Goal: Book appointment/travel/reservation

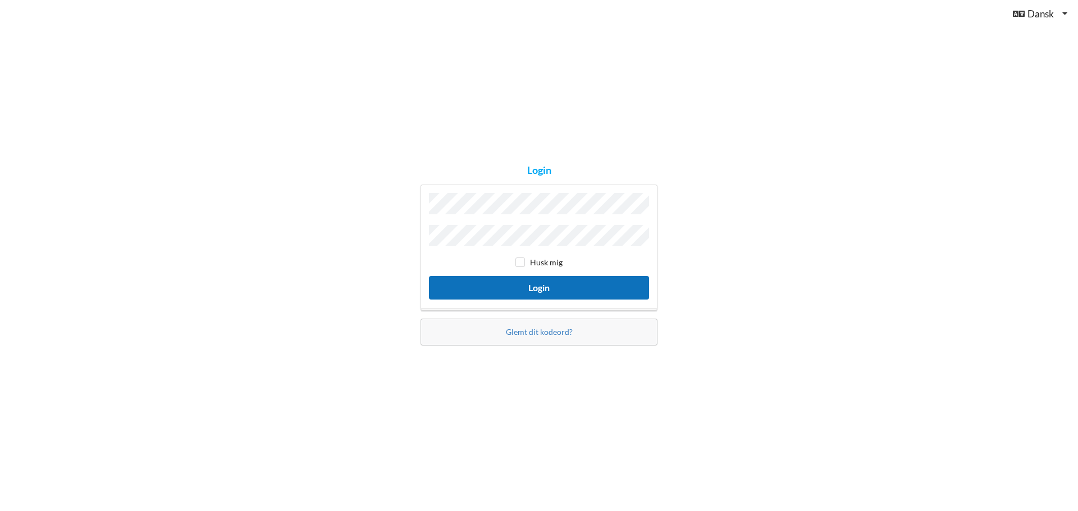
click at [500, 287] on button "Login" at bounding box center [539, 287] width 220 height 23
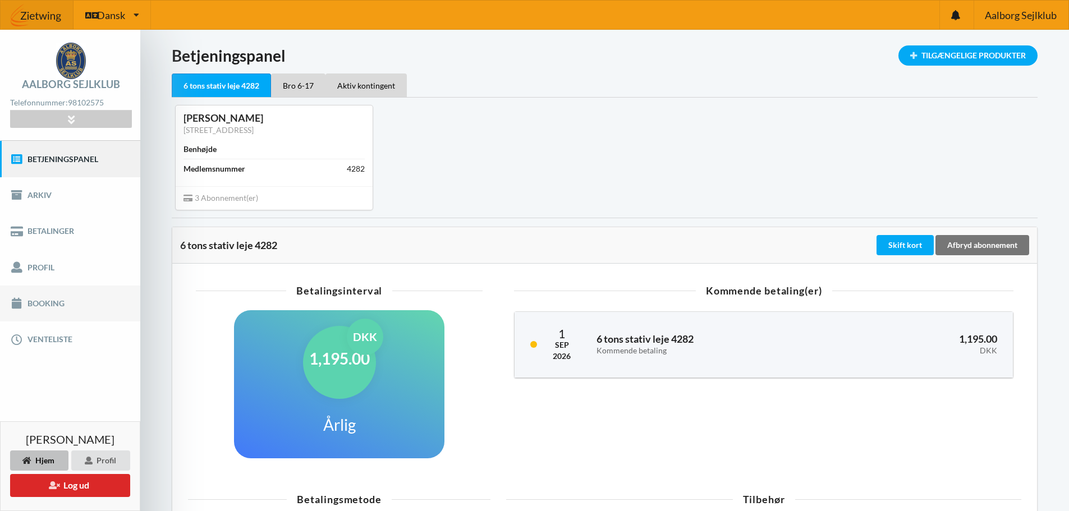
click at [57, 296] on link "Booking" at bounding box center [70, 304] width 140 height 36
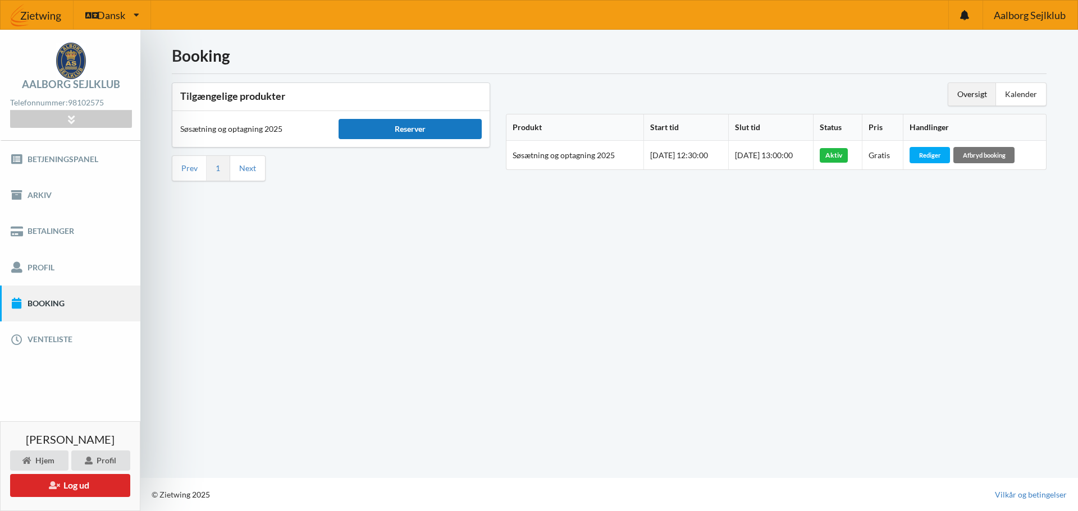
click at [400, 134] on div "Reserver" at bounding box center [409, 129] width 143 height 20
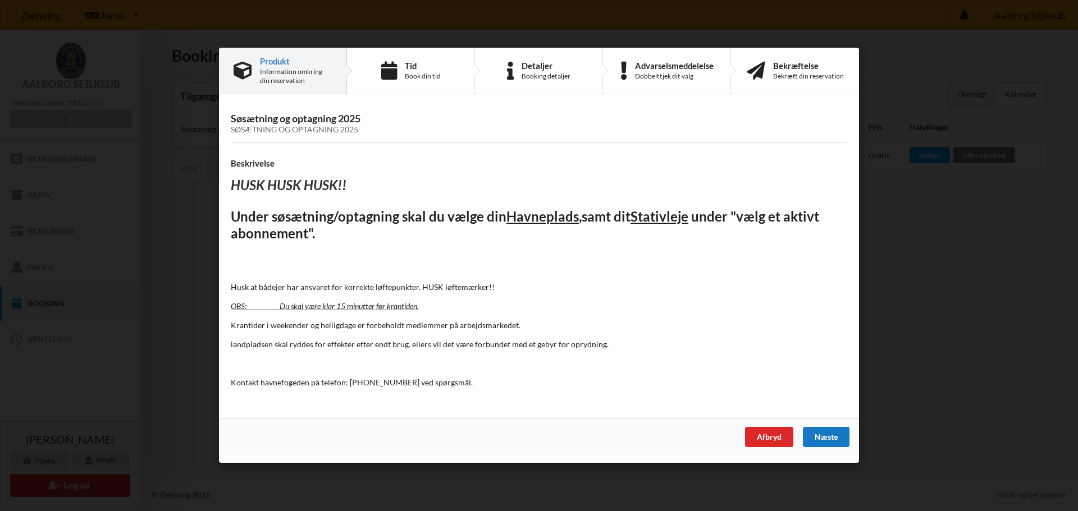
click at [824, 438] on div "Næste" at bounding box center [826, 438] width 47 height 20
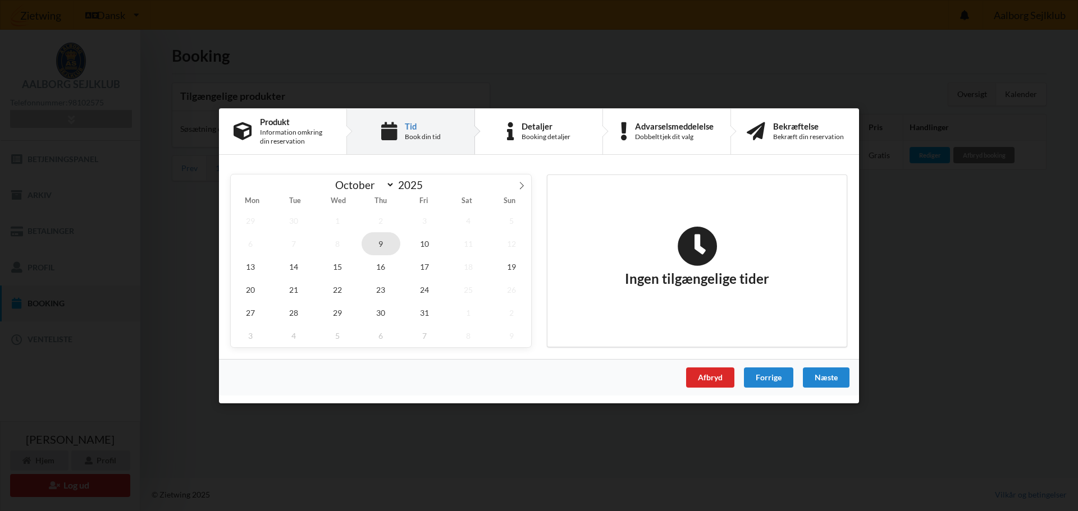
click at [389, 241] on span "9" at bounding box center [380, 243] width 39 height 23
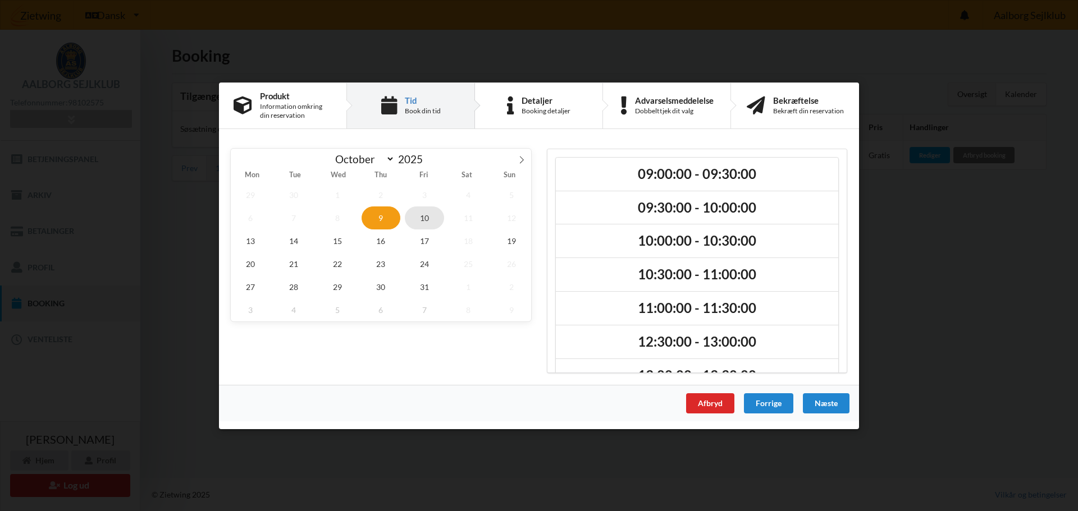
click at [425, 220] on span "10" at bounding box center [424, 217] width 39 height 23
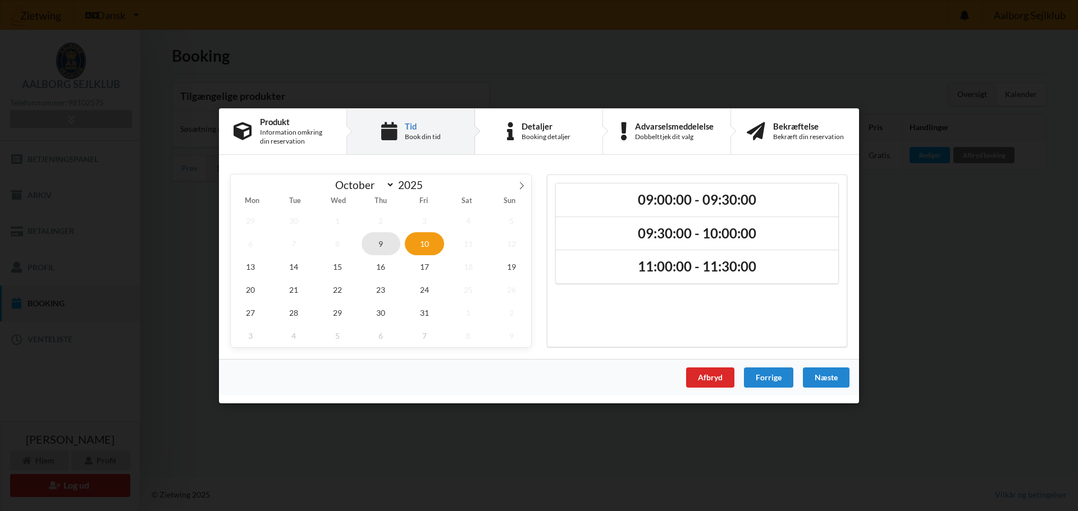
click at [372, 244] on span "9" at bounding box center [380, 243] width 39 height 23
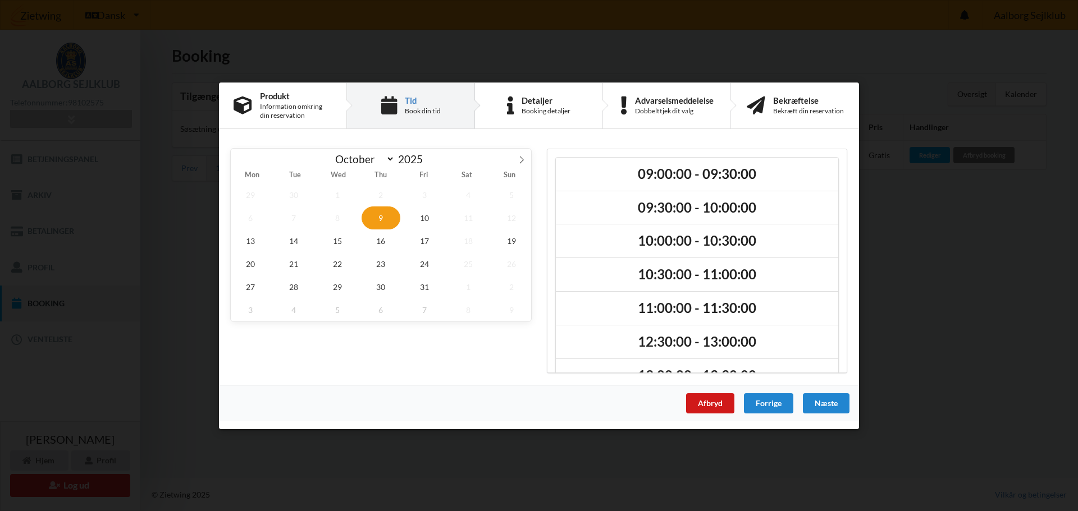
click at [692, 402] on div "Afbryd" at bounding box center [710, 403] width 48 height 20
